Goal: Download file/media

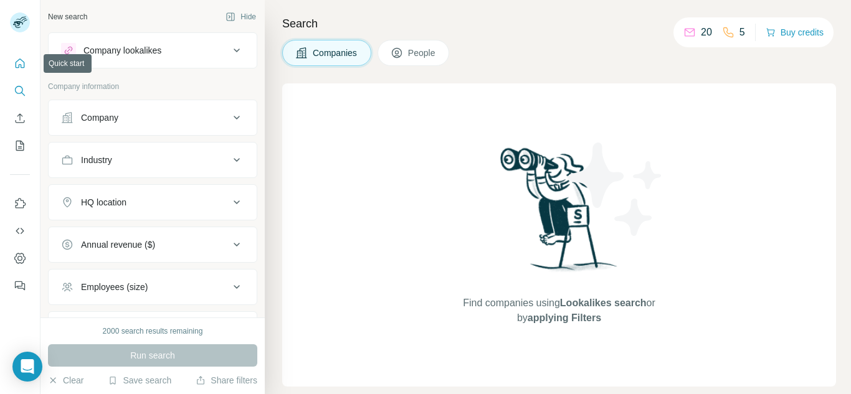
click at [24, 68] on icon "Quick start" at bounding box center [20, 63] width 12 height 12
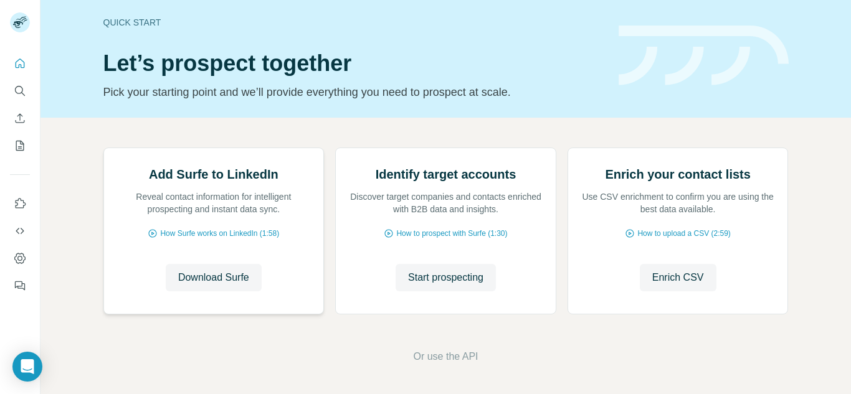
scroll to position [125, 0]
click at [224, 285] on span "Download Surfe" at bounding box center [213, 277] width 71 height 15
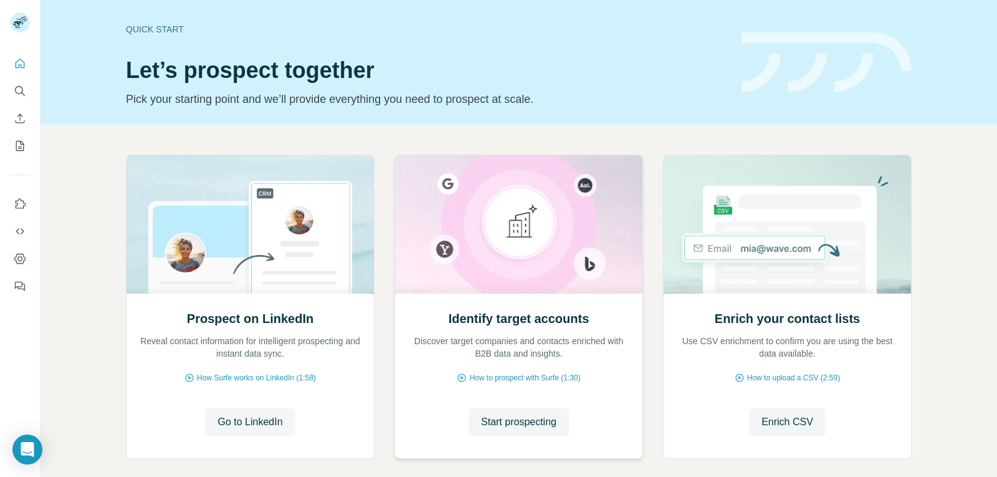
scroll to position [62, 0]
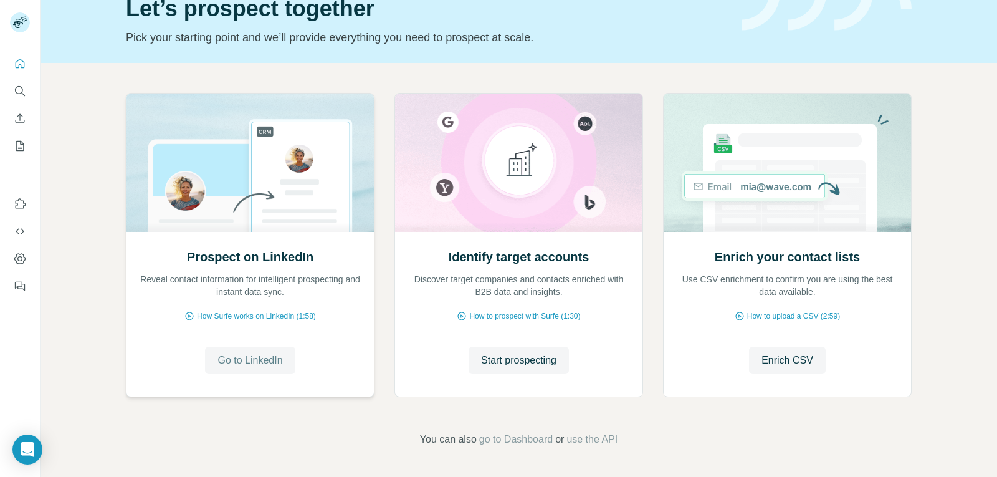
click at [261, 360] on span "Go to LinkedIn" at bounding box center [249, 360] width 65 height 15
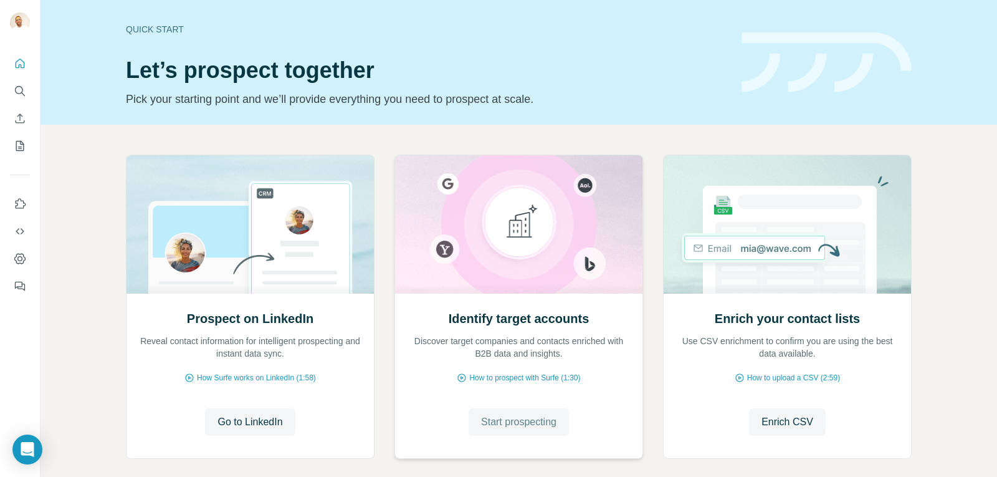
click at [518, 417] on span "Start prospecting" at bounding box center [518, 421] width 75 height 15
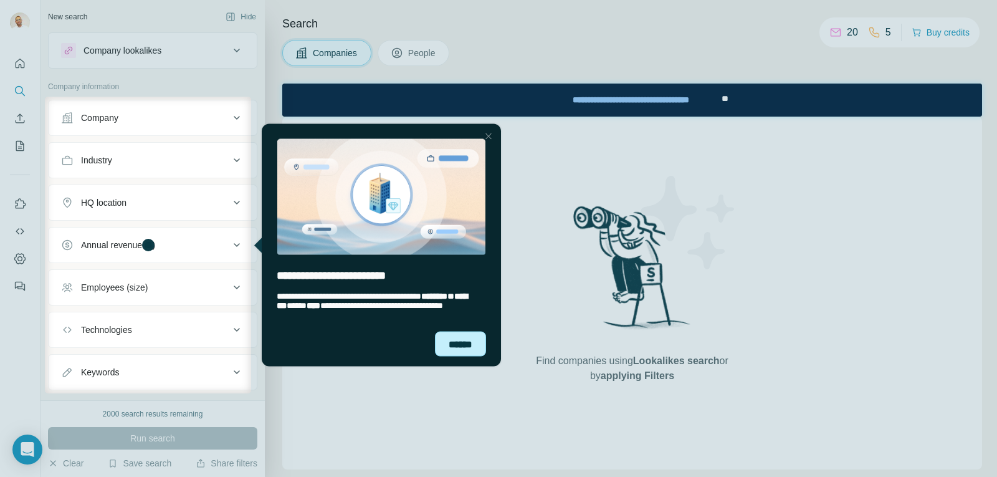
click at [459, 349] on div "******" at bounding box center [460, 343] width 51 height 25
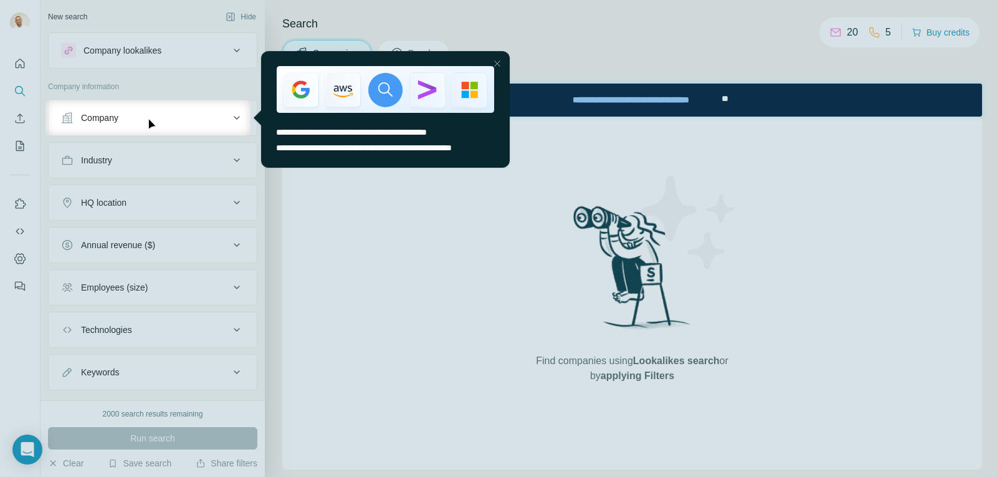
drag, startPoint x: 498, startPoint y: 61, endPoint x: 765, endPoint y: 111, distance: 271.9
click at [498, 61] on div at bounding box center [497, 63] width 15 height 15
